Goal: Task Accomplishment & Management: Manage account settings

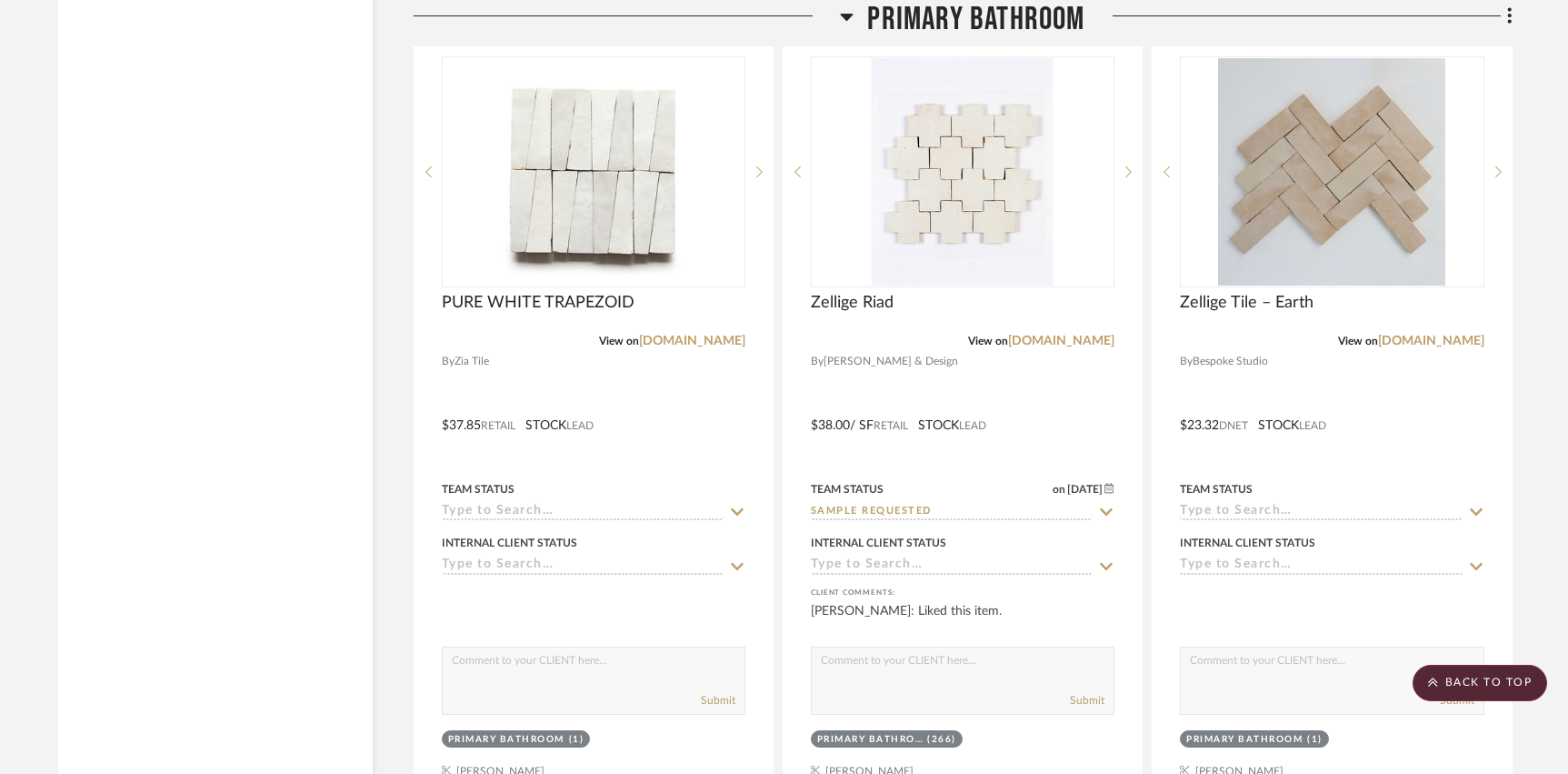
click at [908, 25] on span "Primary Bathroom" at bounding box center [975, 19] width 217 height 40
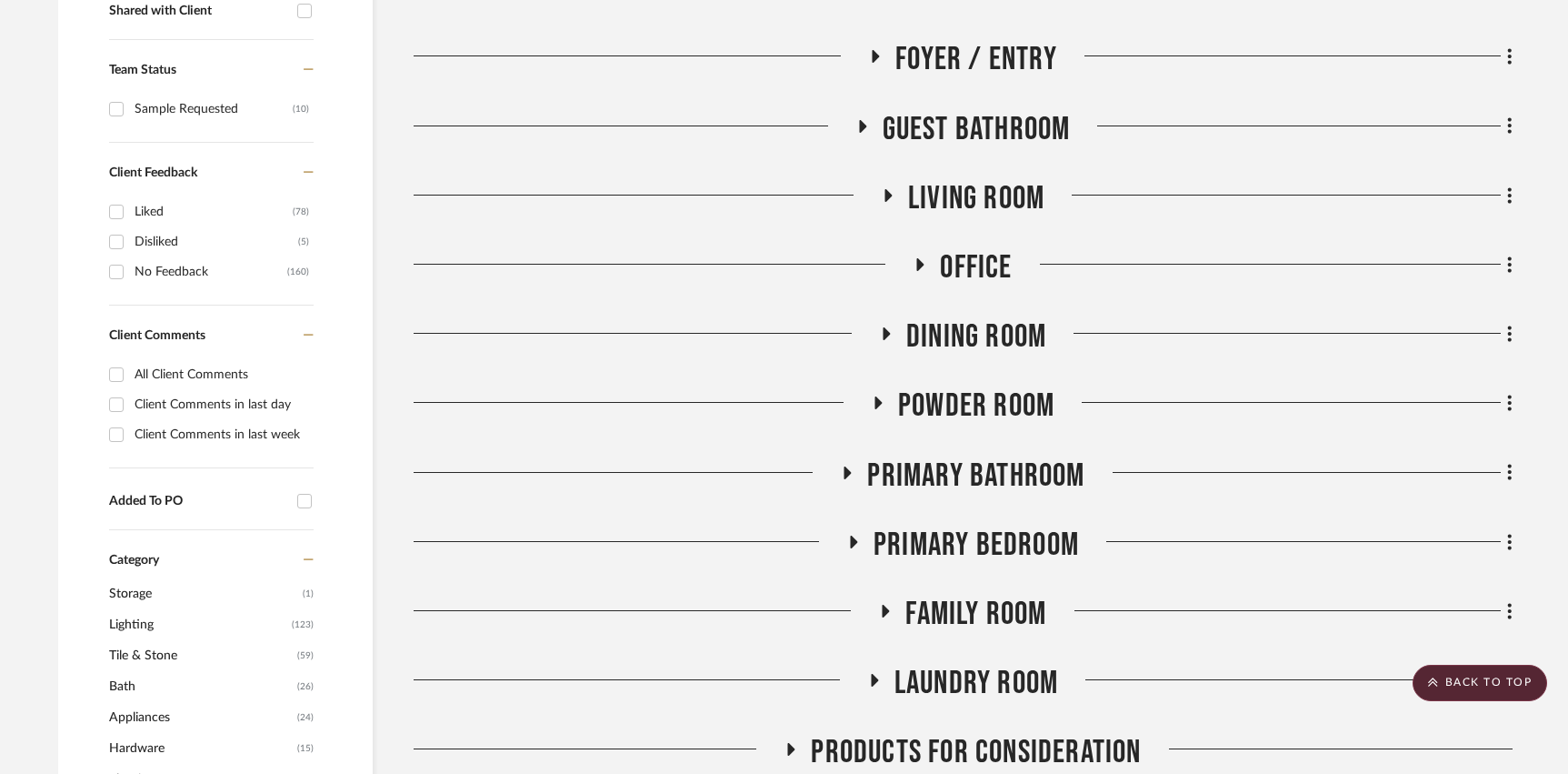
scroll to position [734, 0]
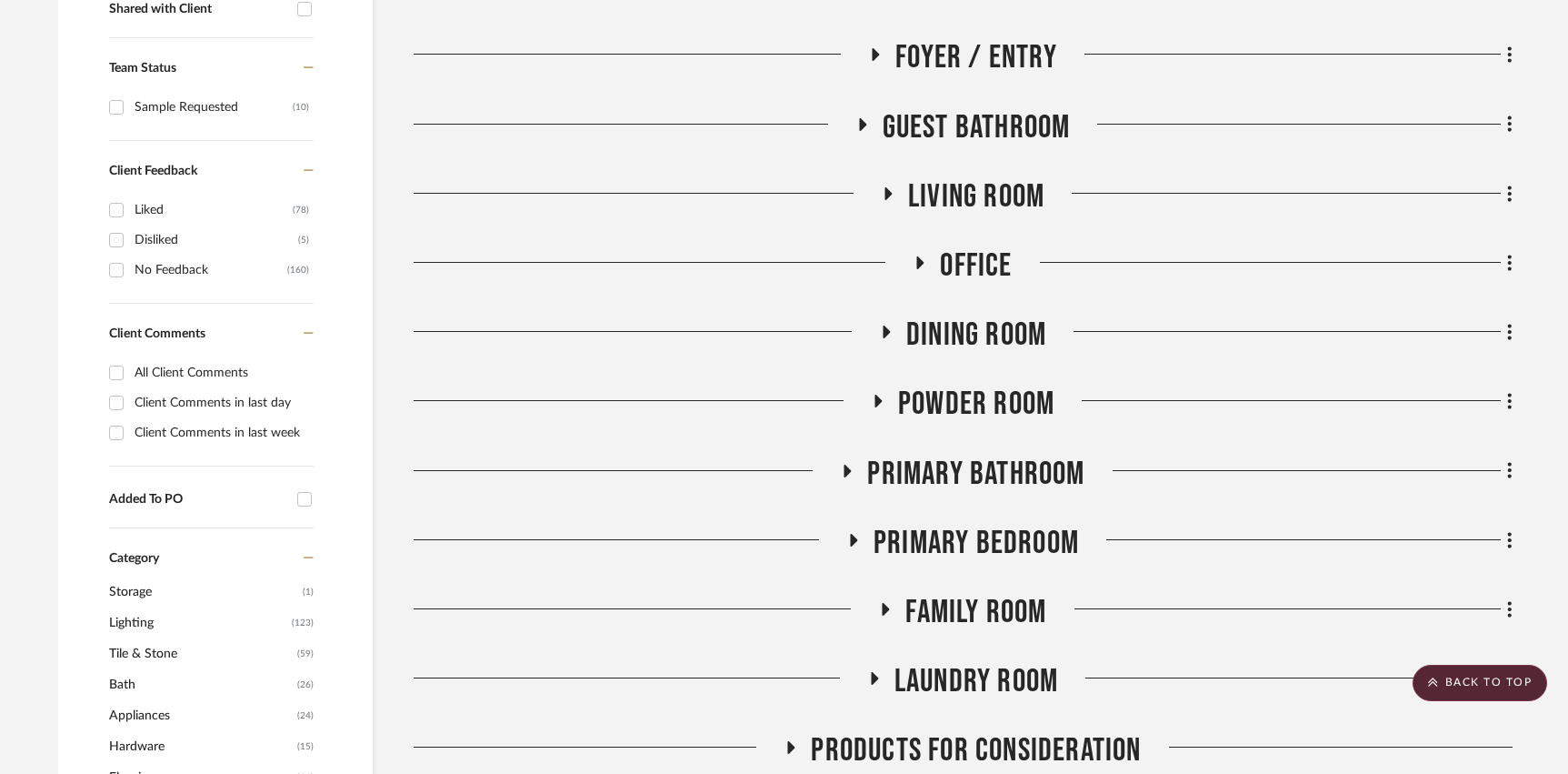
click at [950, 694] on span "Laundry Room" at bounding box center [976, 681] width 164 height 40
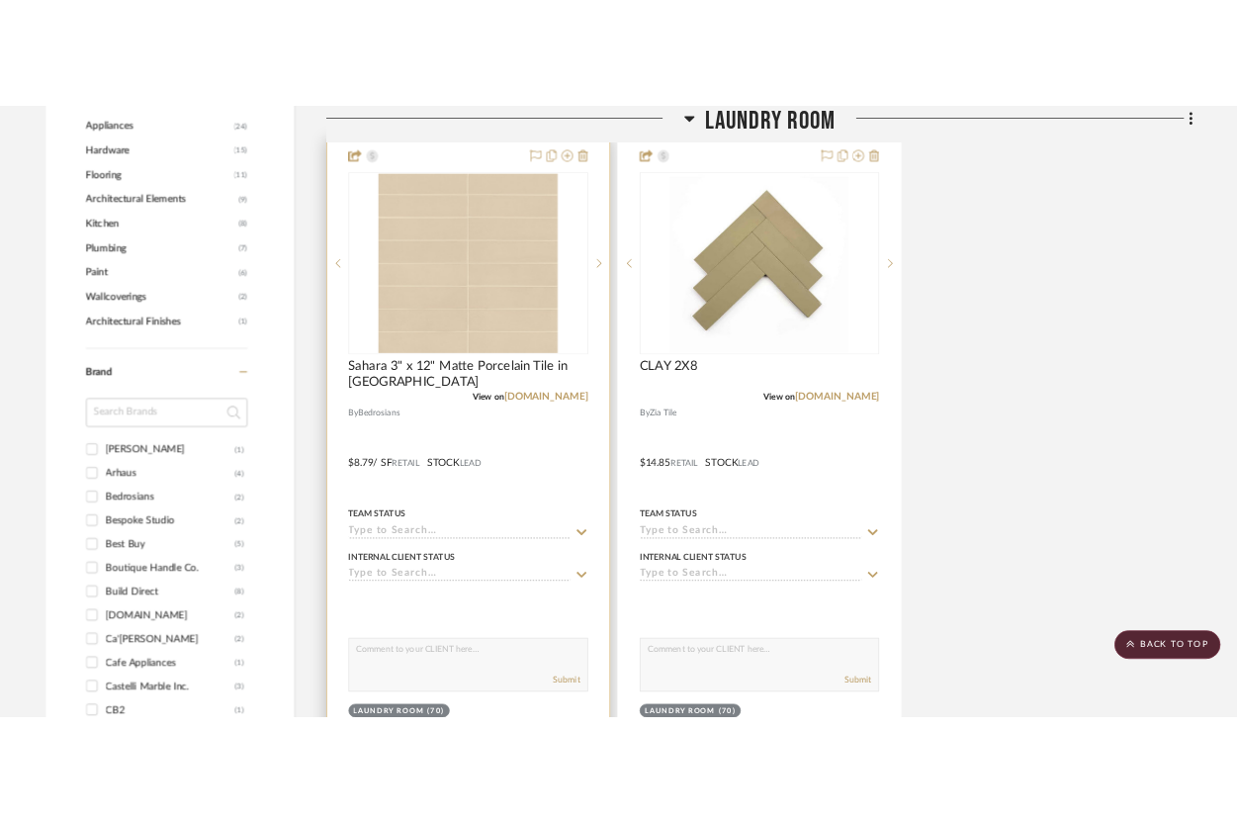
scroll to position [1513, 0]
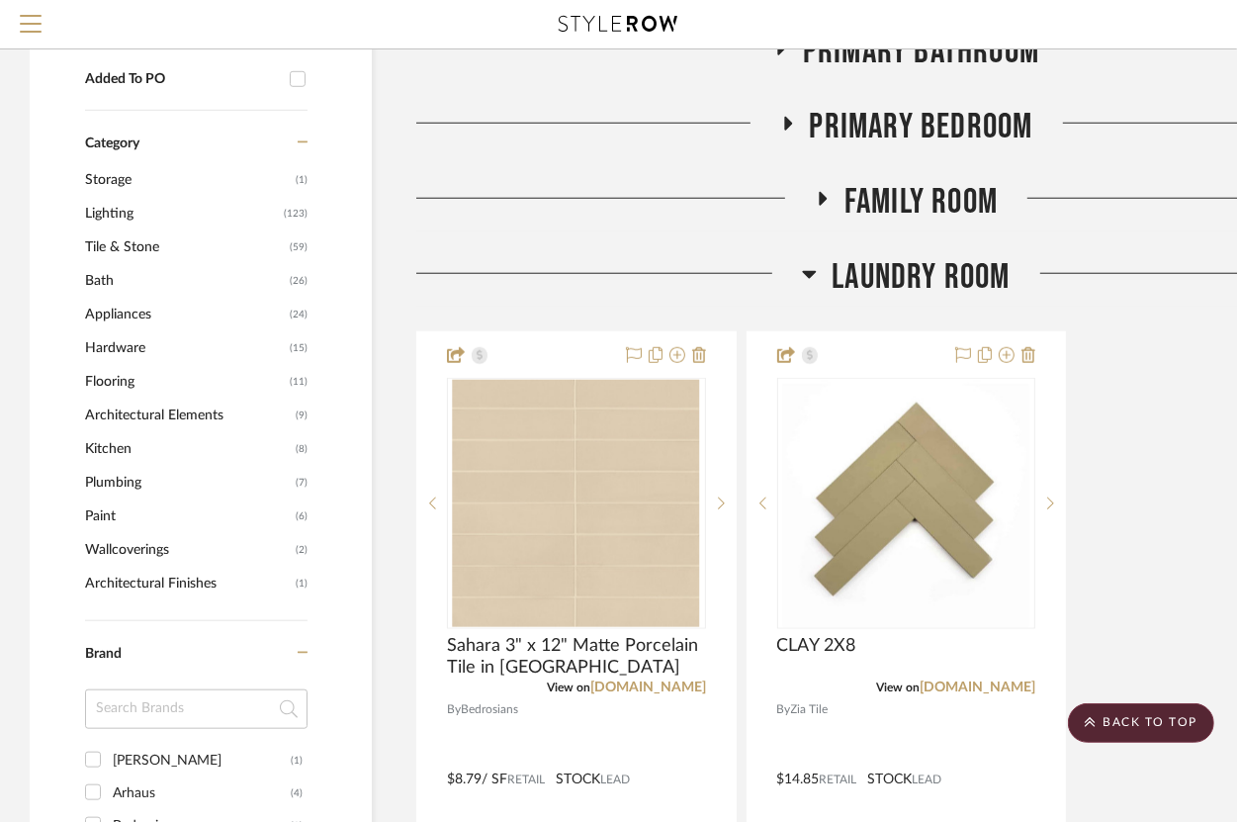
click at [926, 276] on span "Laundry Room" at bounding box center [921, 277] width 178 height 43
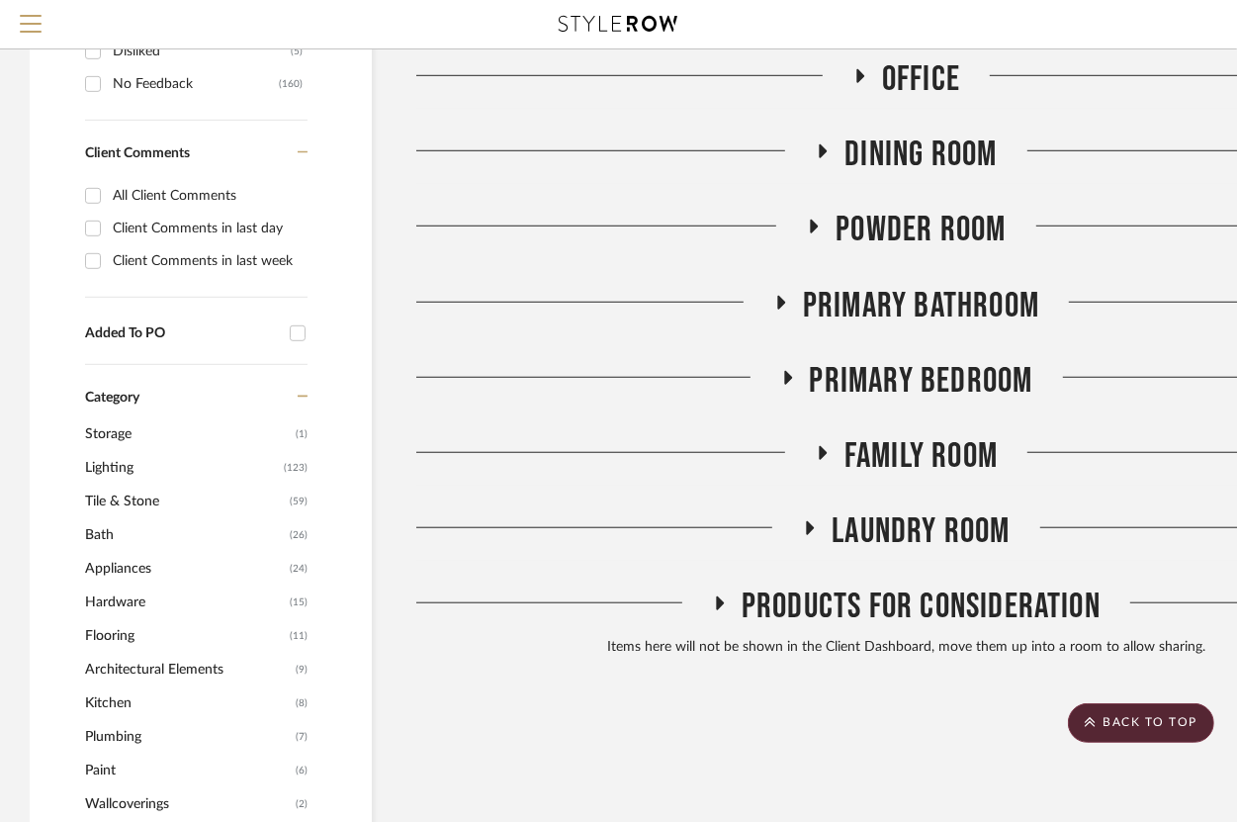
scroll to position [860, 0]
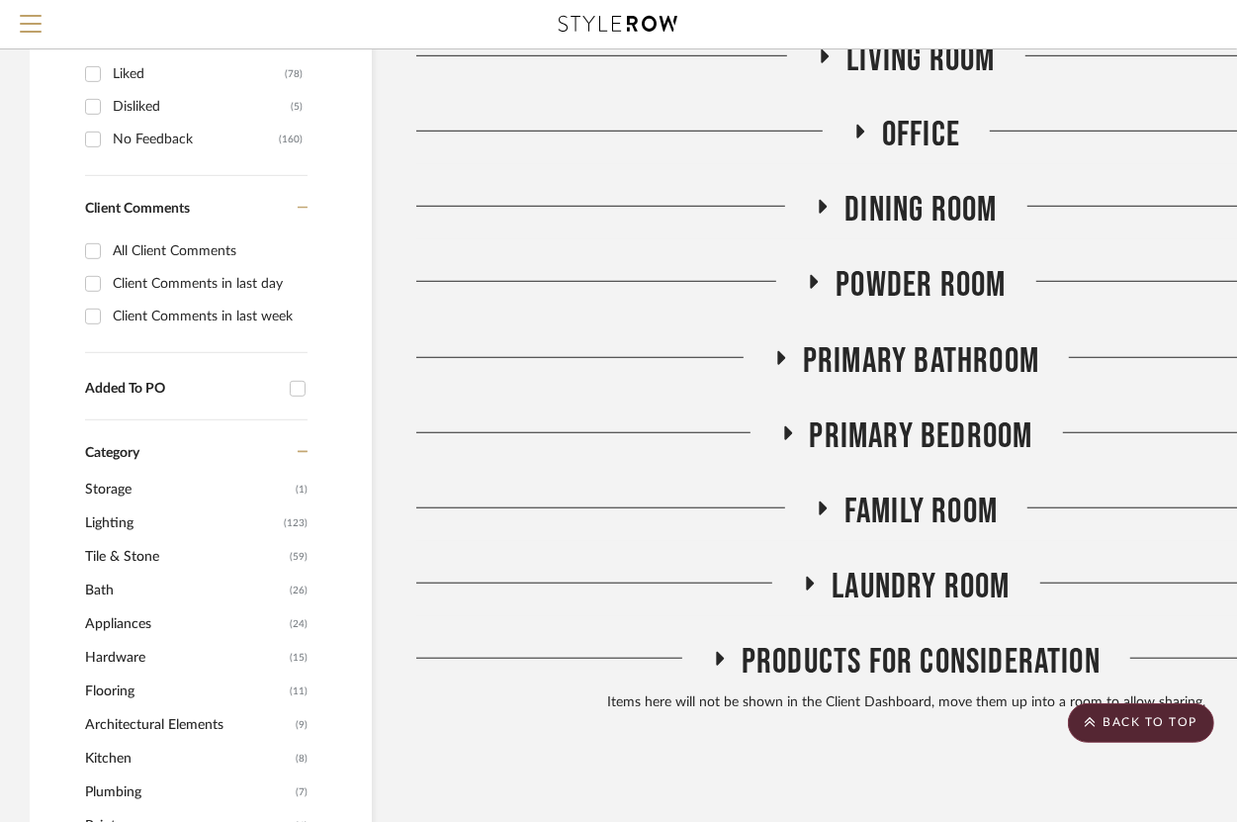
click at [894, 292] on span "Powder Room" at bounding box center [921, 285] width 170 height 43
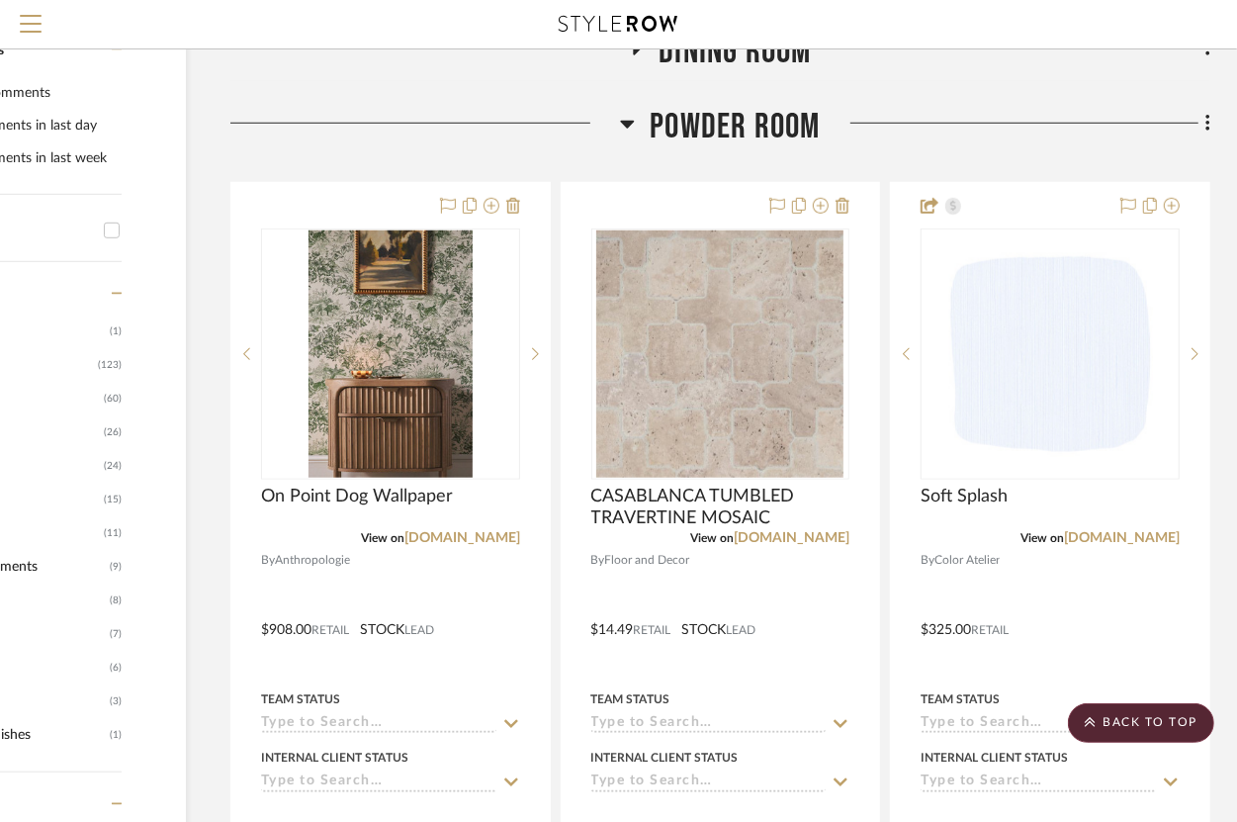
scroll to position [1057, 186]
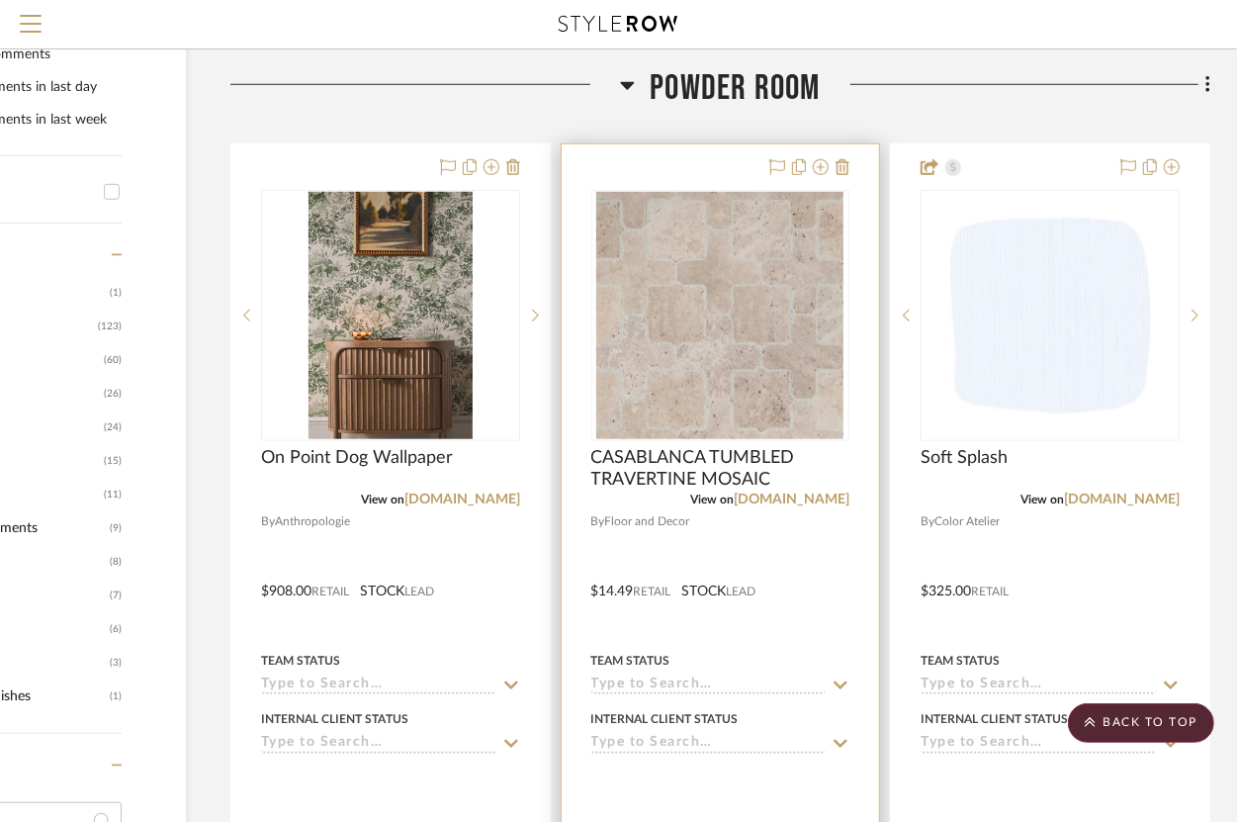
click at [768, 544] on div at bounding box center [721, 576] width 318 height 865
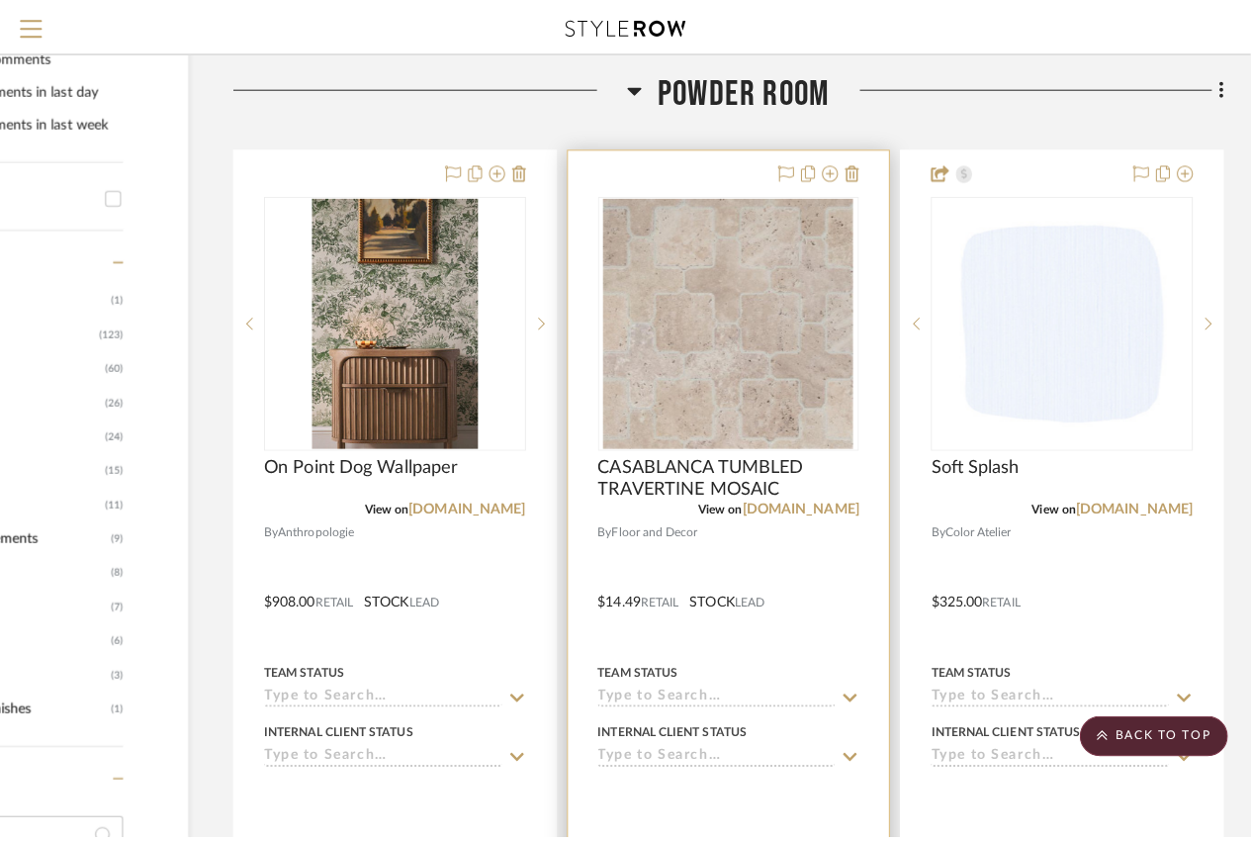
scroll to position [0, 0]
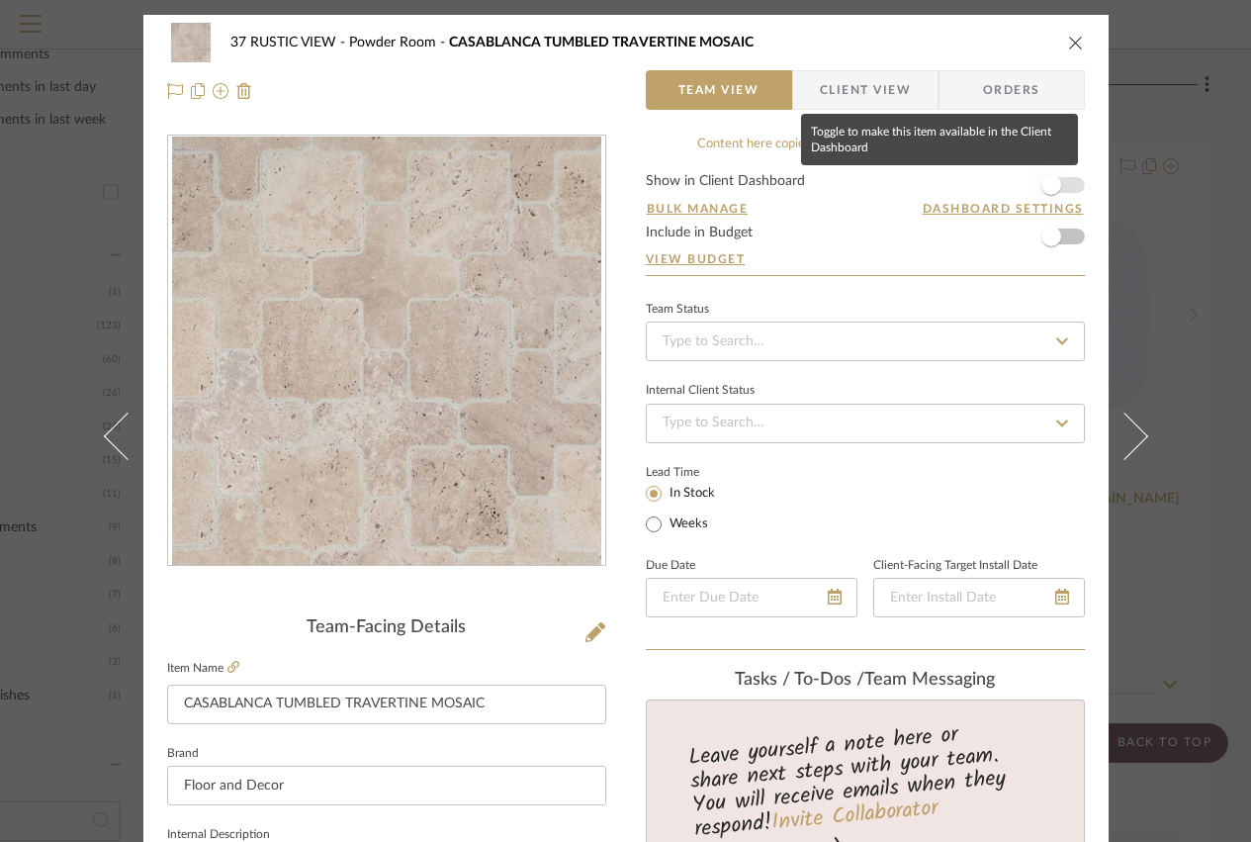
click at [1047, 175] on span "button" at bounding box center [1051, 185] width 20 height 20
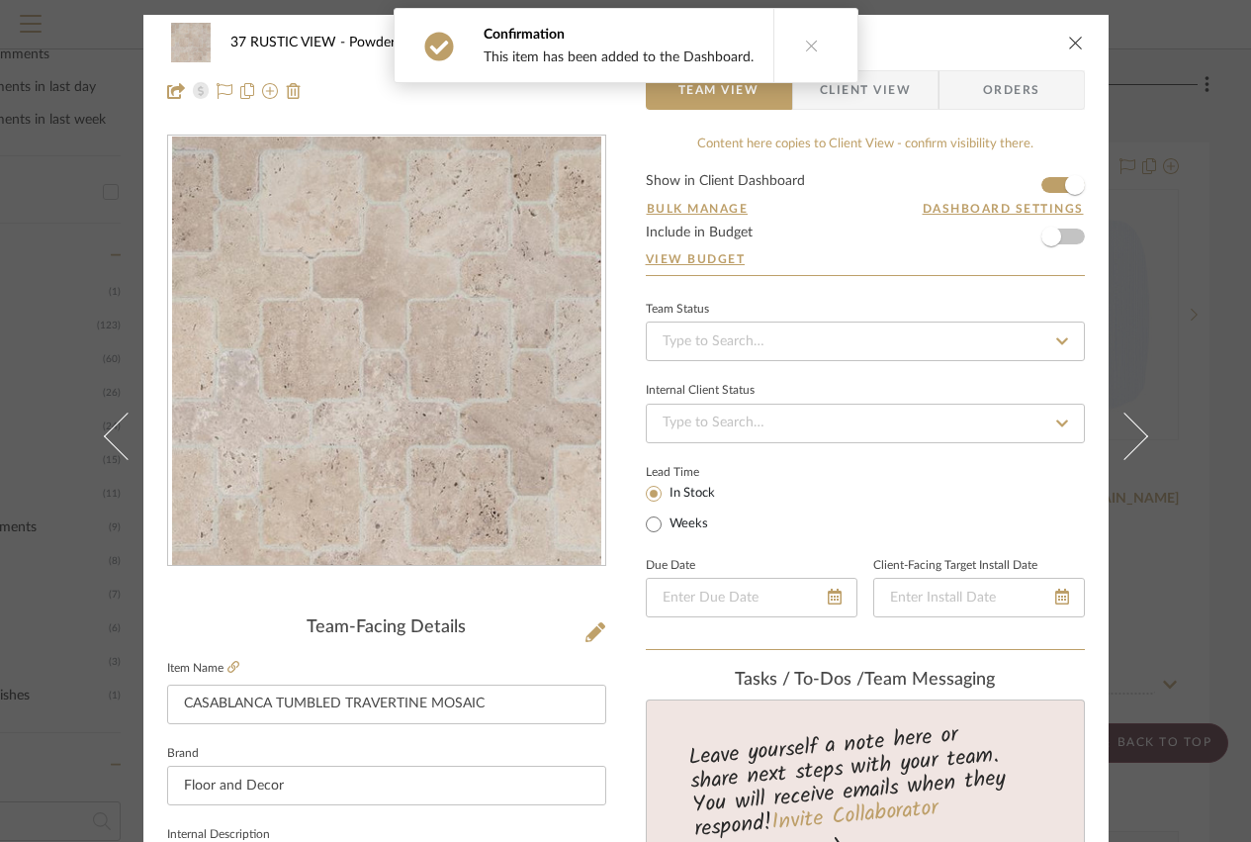
click at [1077, 33] on div "37 RUSTIC VIEW Powder Room CASABLANCA TUMBLED TRAVERTINE MOSAIC Team View Clien…" at bounding box center [625, 67] width 965 height 104
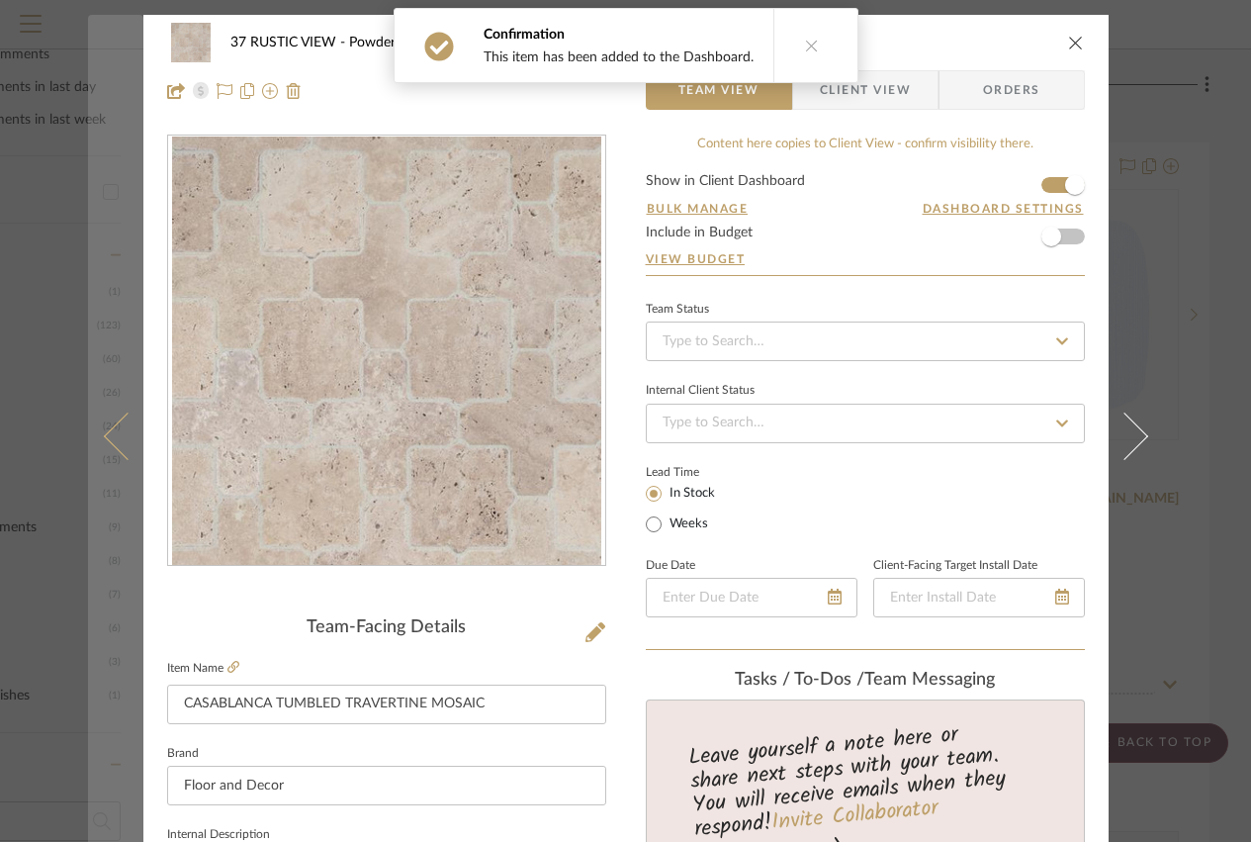
click at [95, 440] on button at bounding box center [115, 436] width 55 height 842
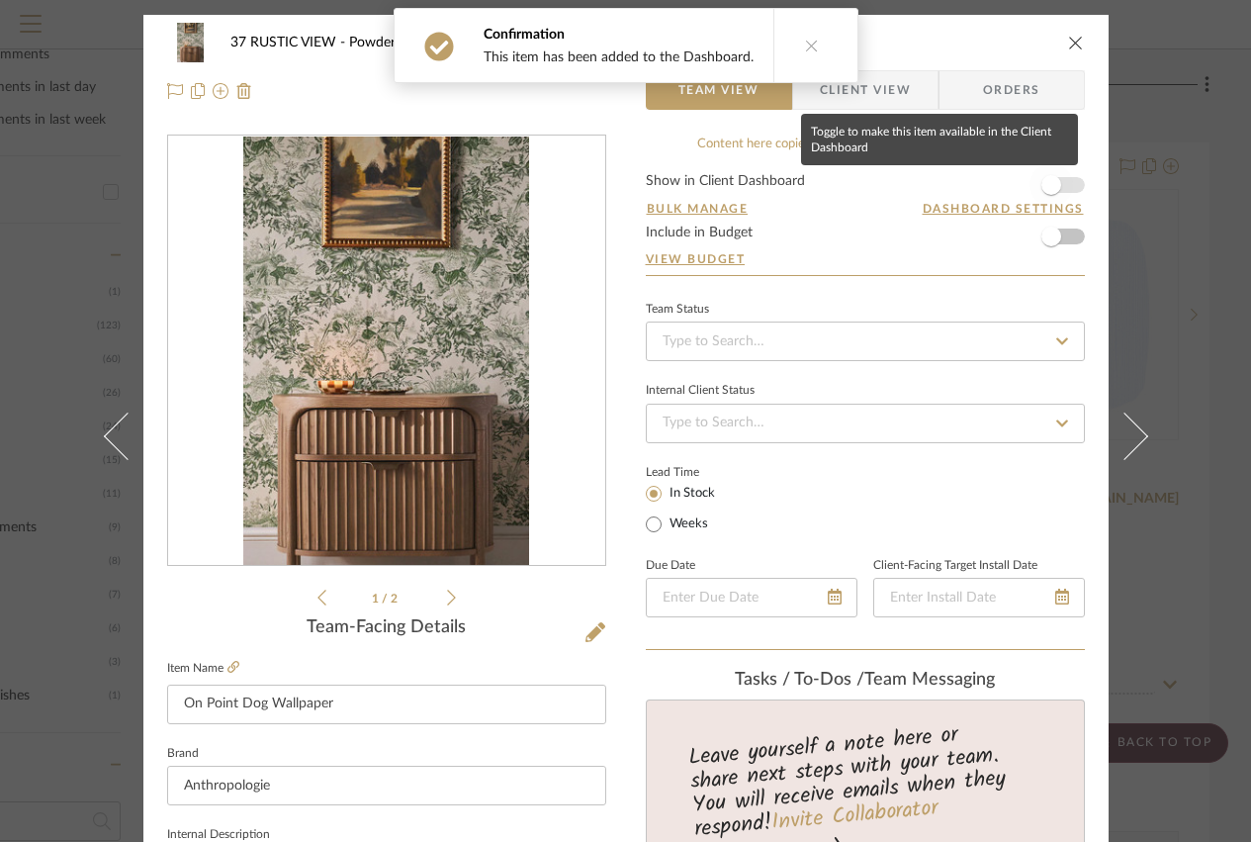
click at [1052, 184] on span "button" at bounding box center [1051, 185] width 20 height 20
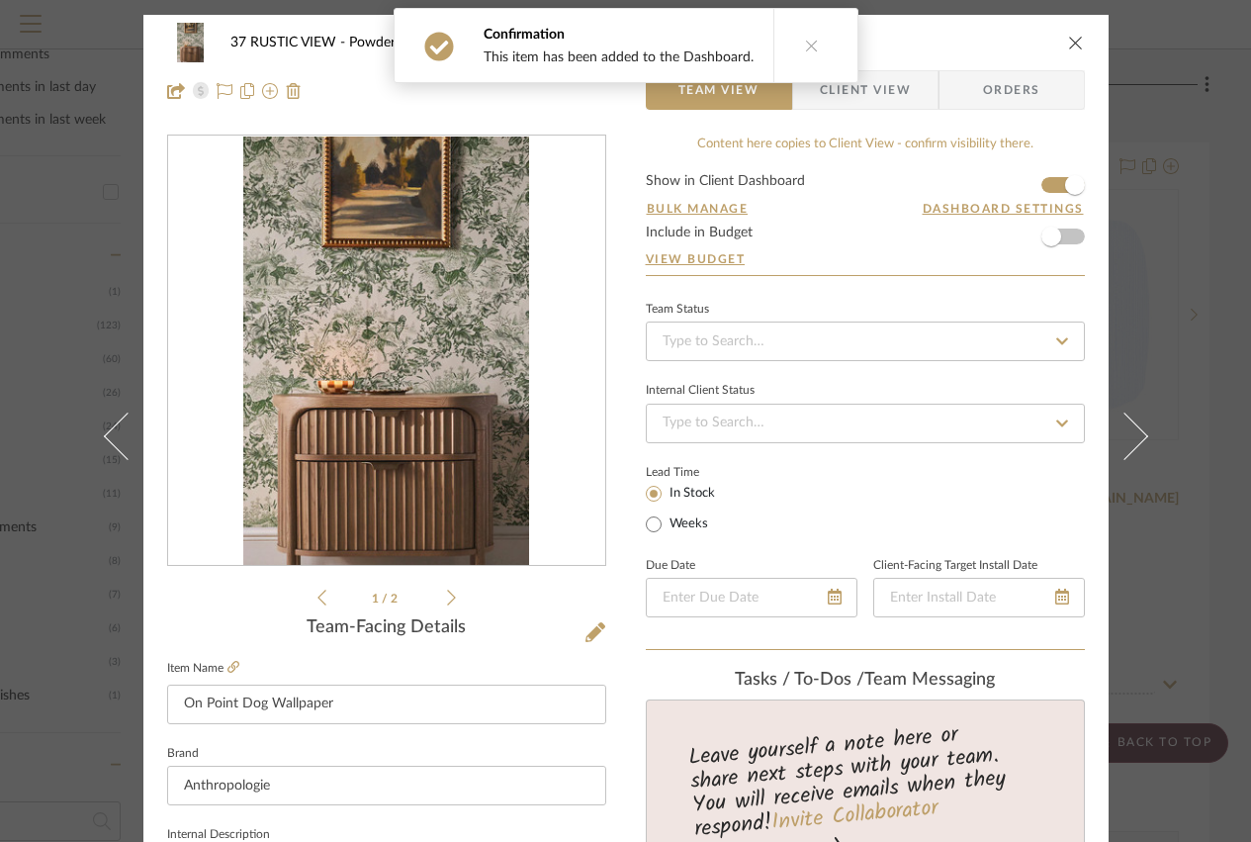
click at [1068, 35] on icon "close" at bounding box center [1076, 43] width 16 height 16
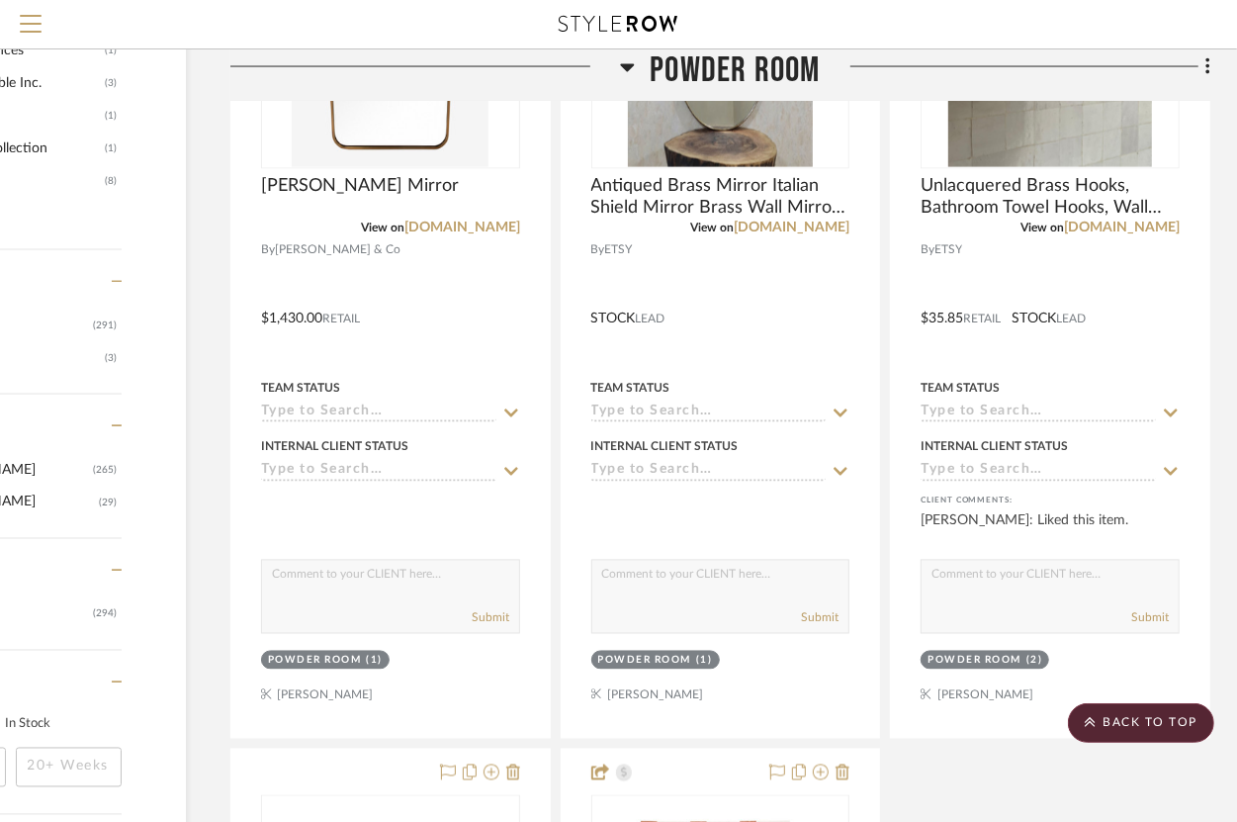
scroll to position [2177, 186]
